Goal: Navigation & Orientation: Find specific page/section

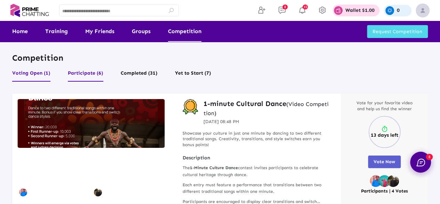
click at [84, 73] on button "Participate (6)" at bounding box center [85, 74] width 35 height 13
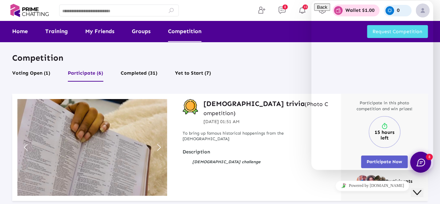
click at [421, 190] on icon "Close Chat This icon closes the chat window." at bounding box center [417, 192] width 8 height 8
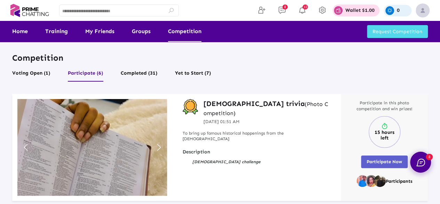
click at [423, 163] on img at bounding box center [421, 162] width 9 height 8
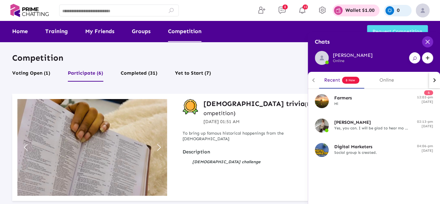
click at [429, 41] on img at bounding box center [428, 42] width 4 height 4
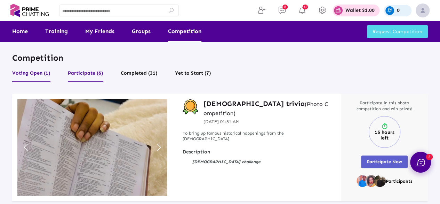
click at [42, 74] on button "Voting Open (1)" at bounding box center [31, 74] width 38 height 13
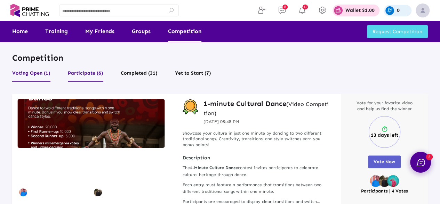
click at [88, 74] on button "Participate (6)" at bounding box center [85, 74] width 35 height 13
